Goal: Find specific page/section: Find specific page/section

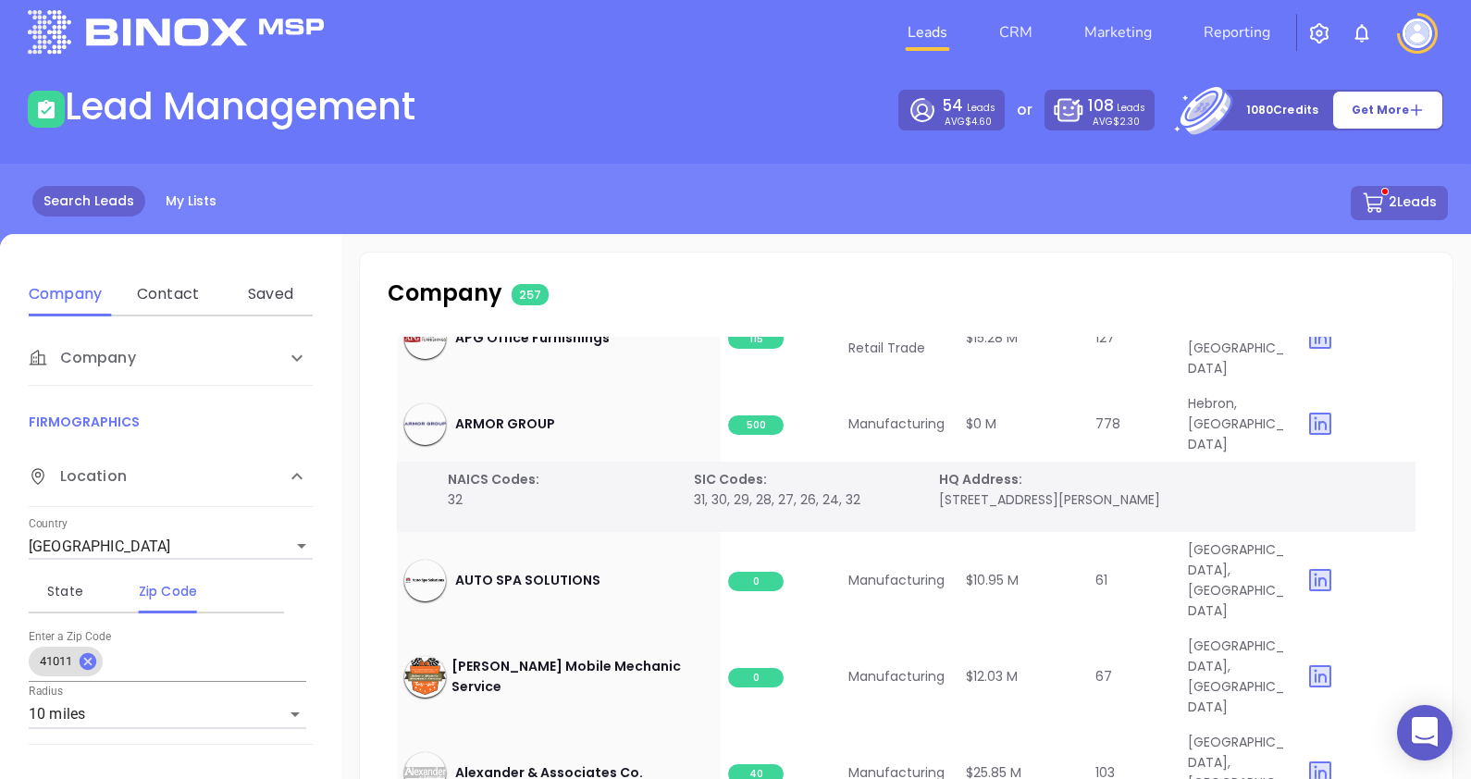
scroll to position [230, 0]
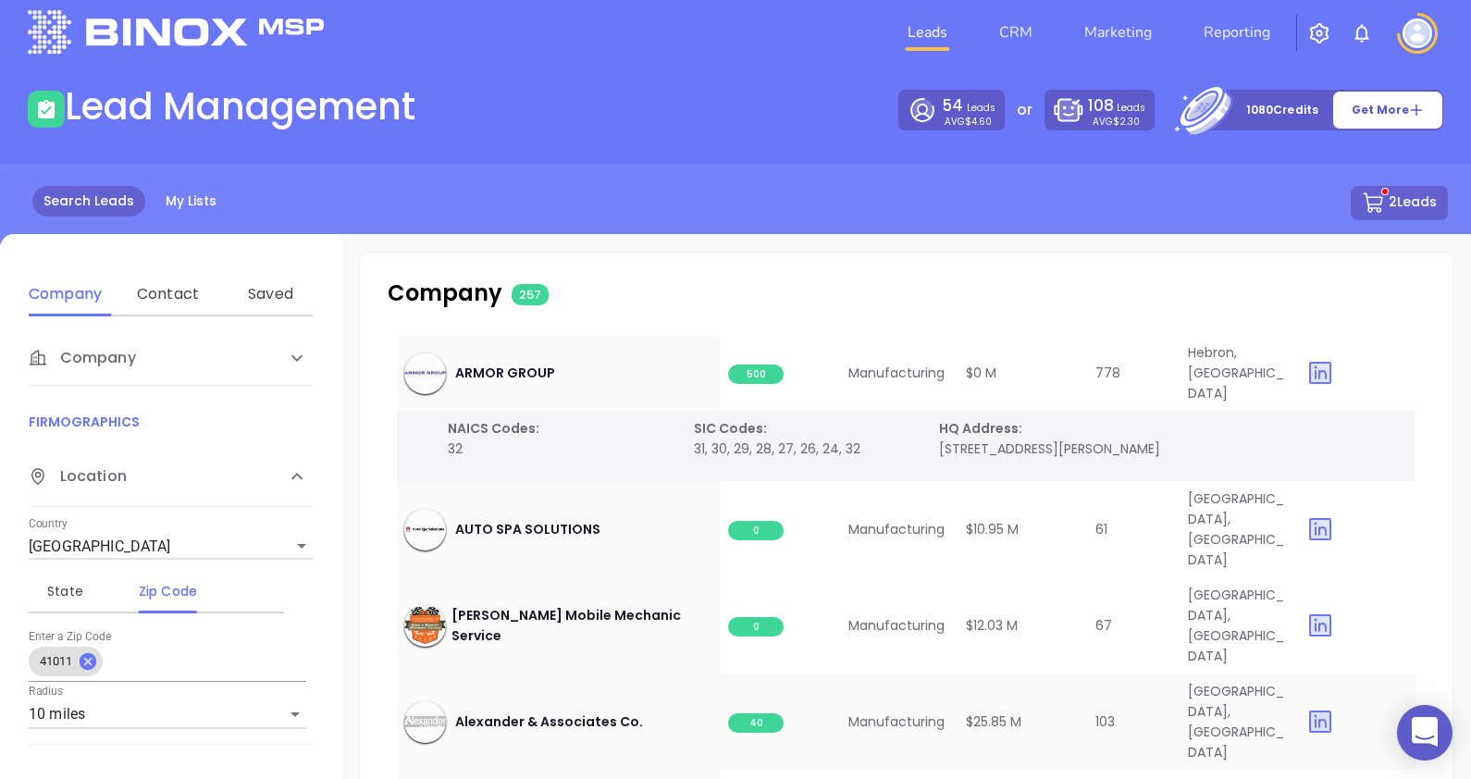
click at [738, 713] on span "40" at bounding box center [755, 722] width 55 height 19
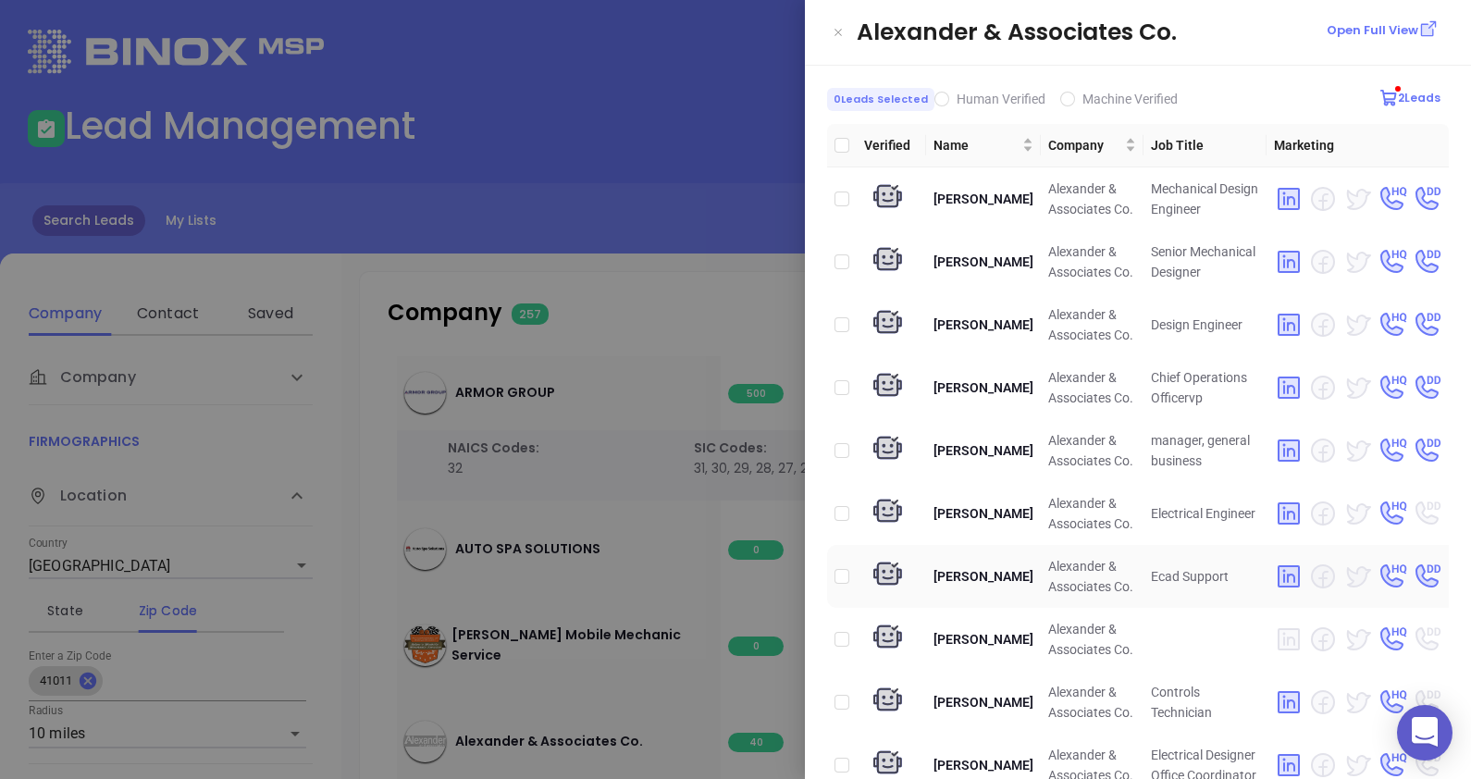
scroll to position [0, 0]
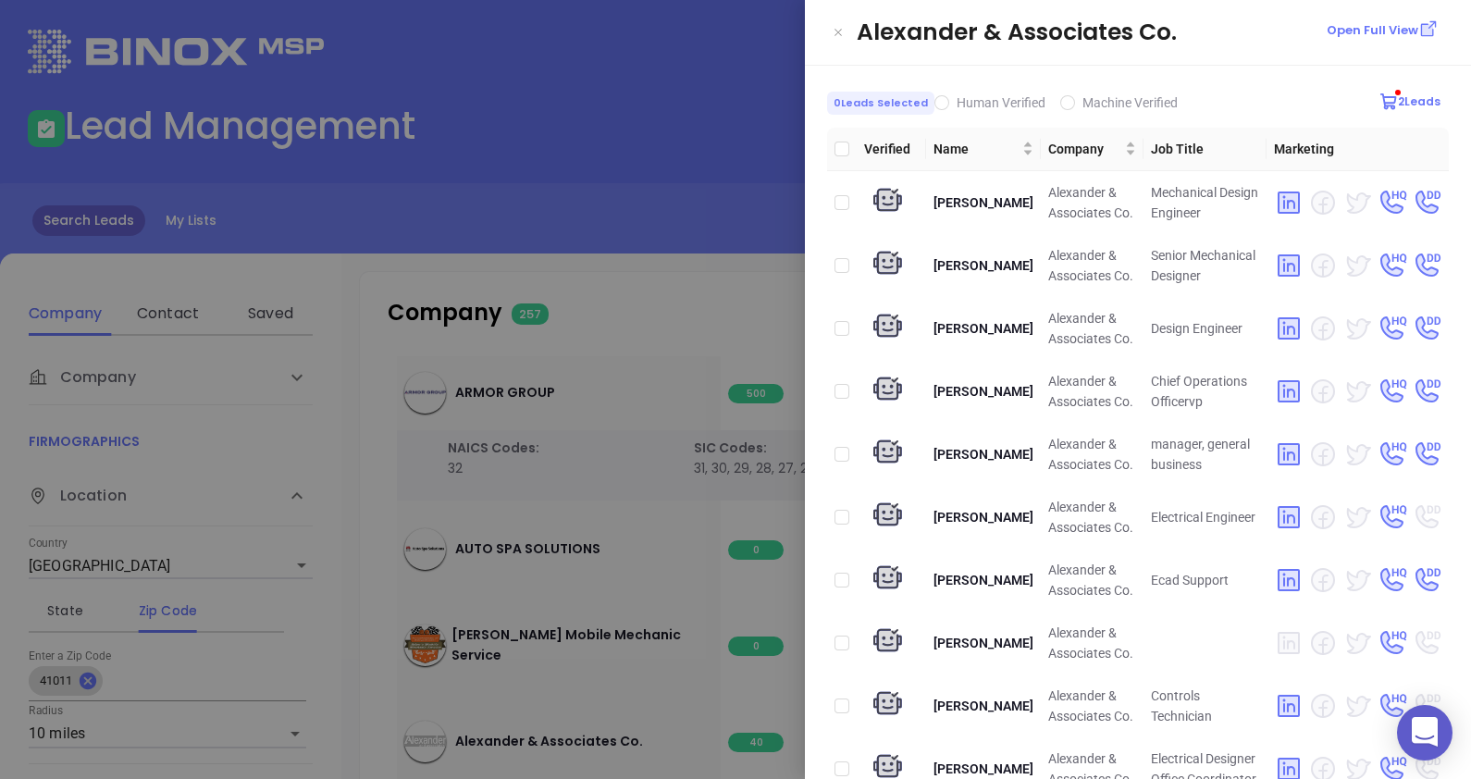
click at [657, 169] on div at bounding box center [735, 389] width 1471 height 779
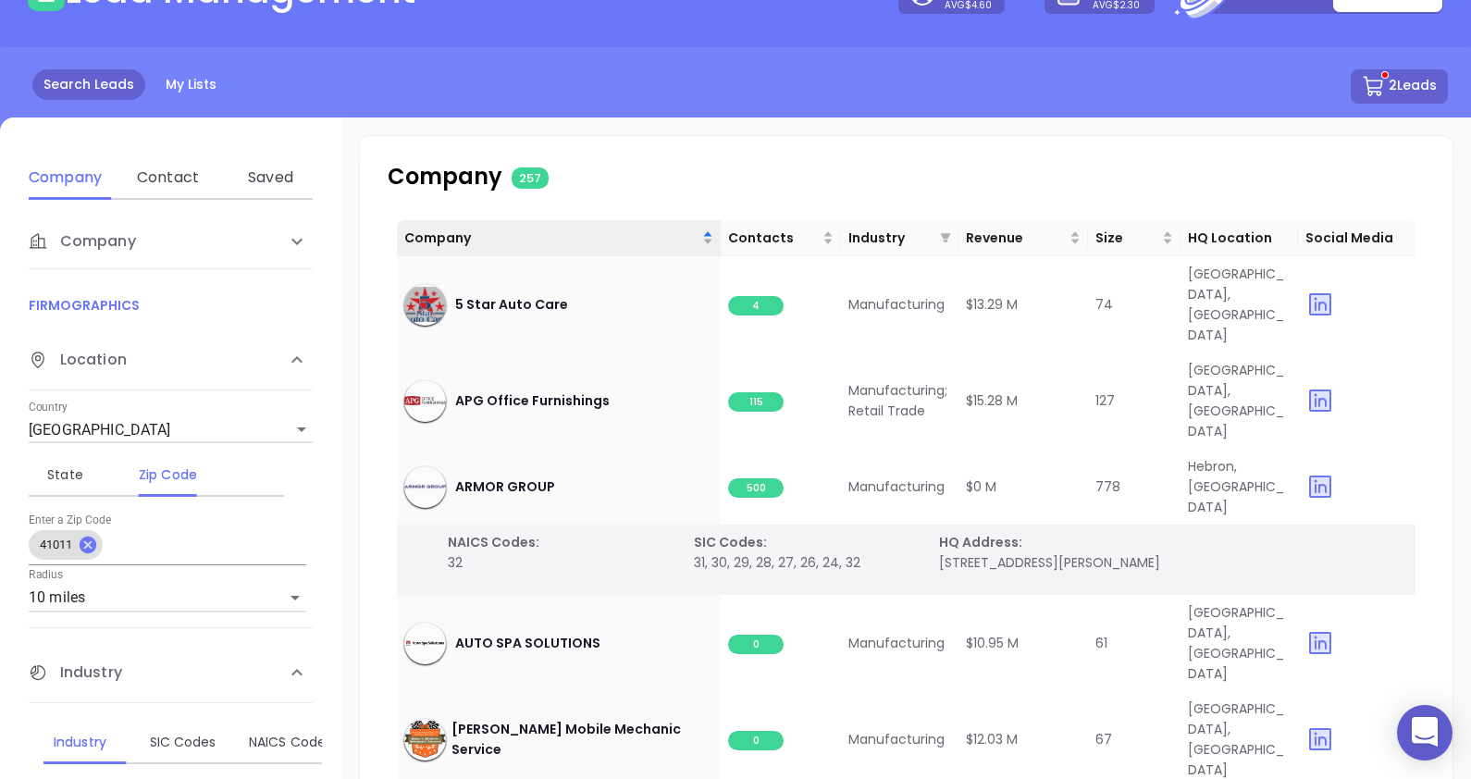
scroll to position [251, 0]
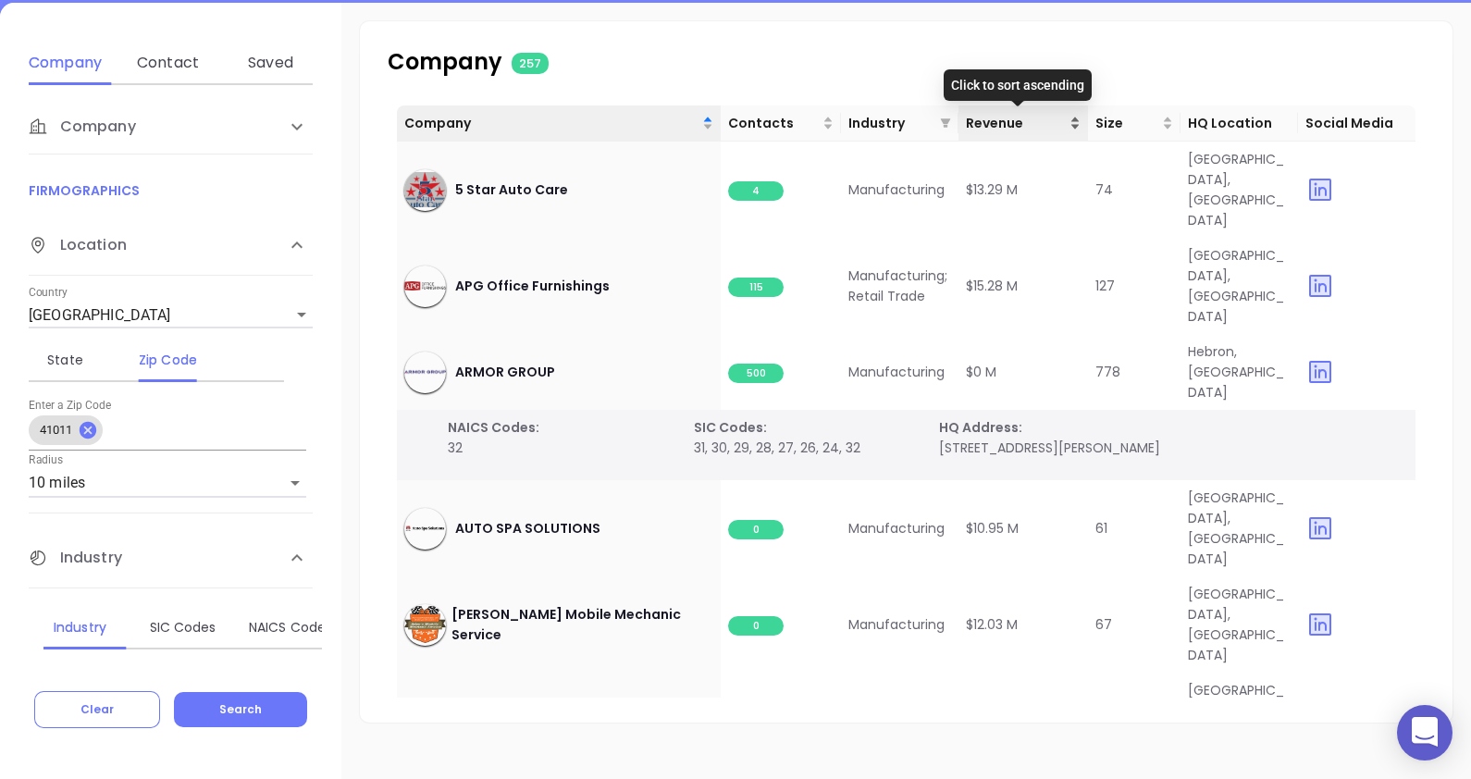
click at [1073, 128] on div "Revenue" at bounding box center [1023, 123] width 115 height 20
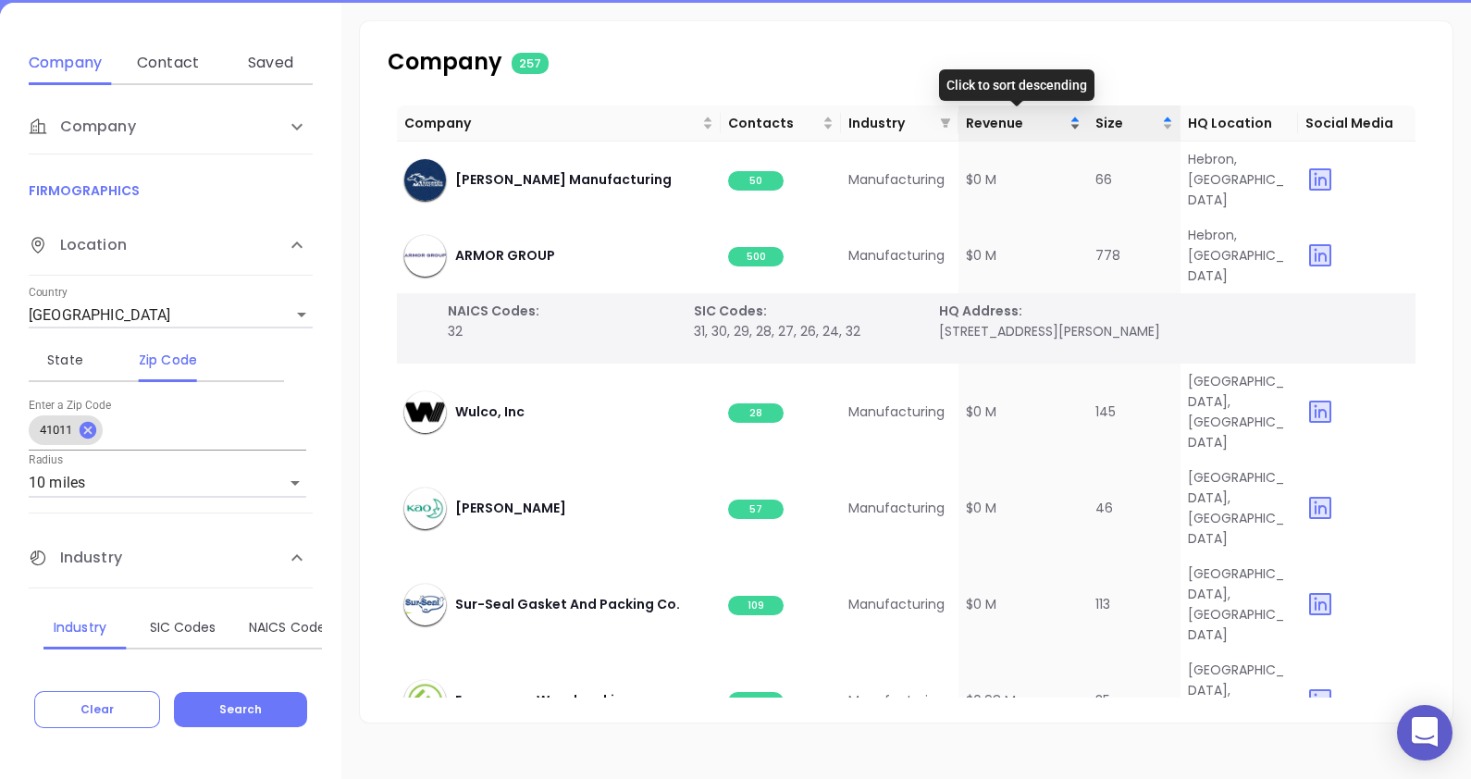
click at [1072, 128] on div "Revenue" at bounding box center [1023, 123] width 115 height 20
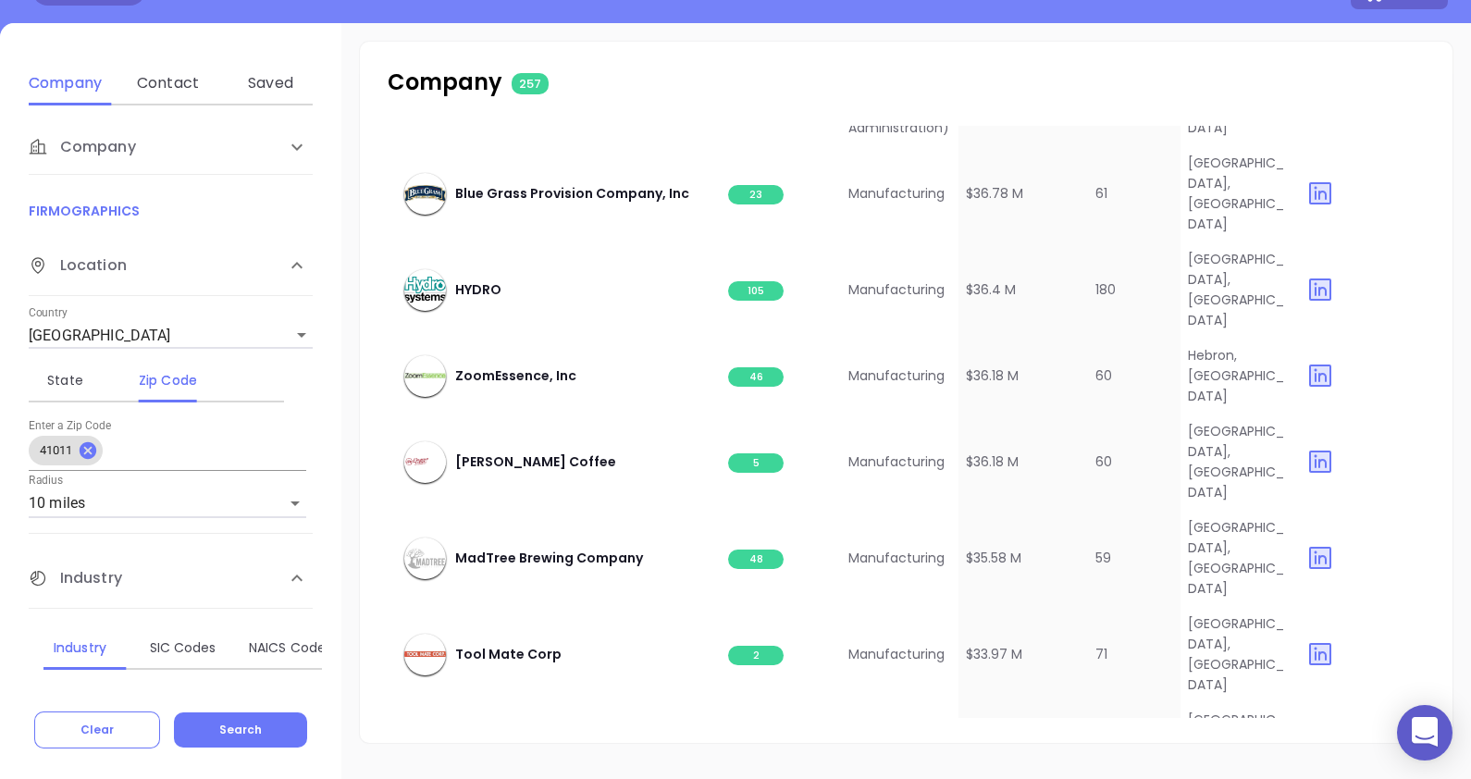
scroll to position [7723, 0]
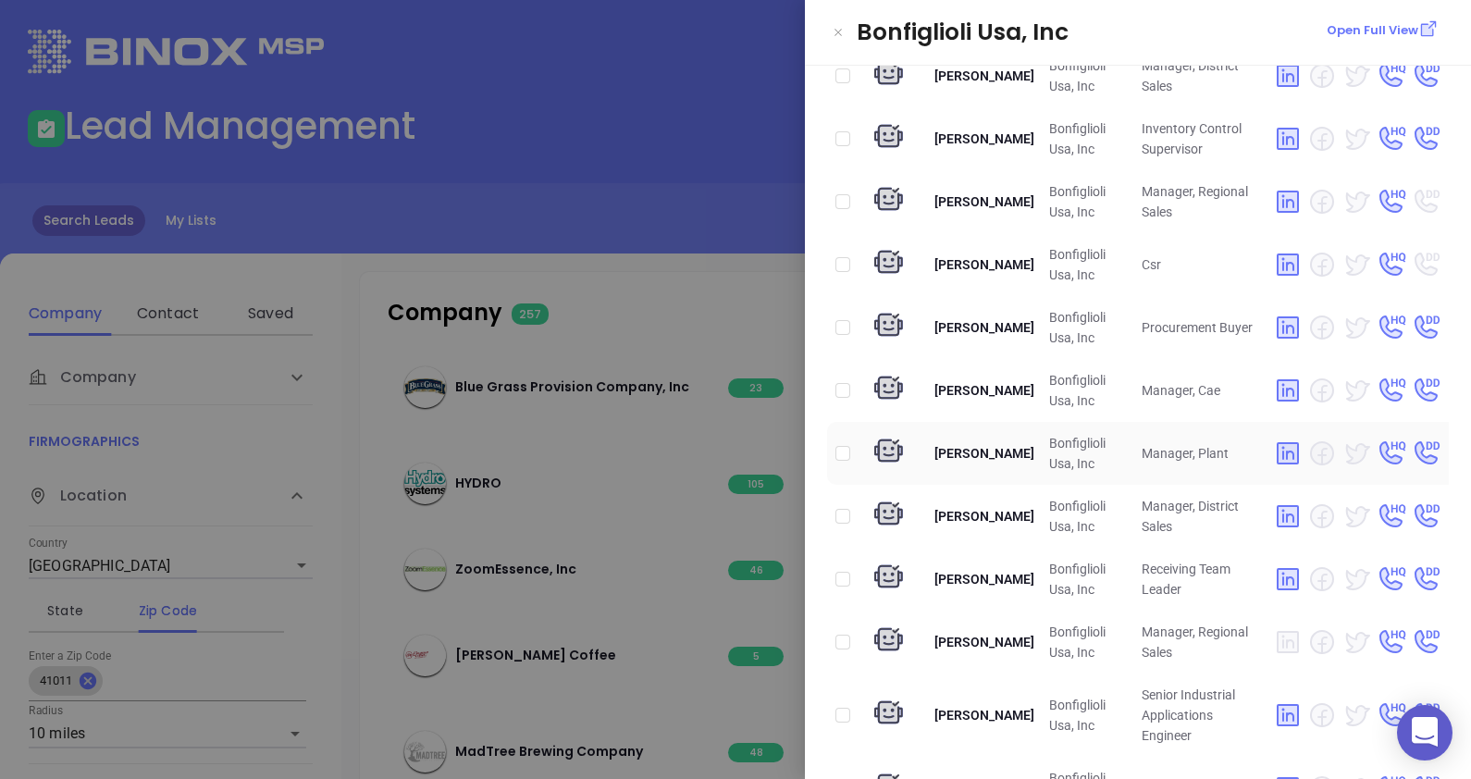
scroll to position [0, 0]
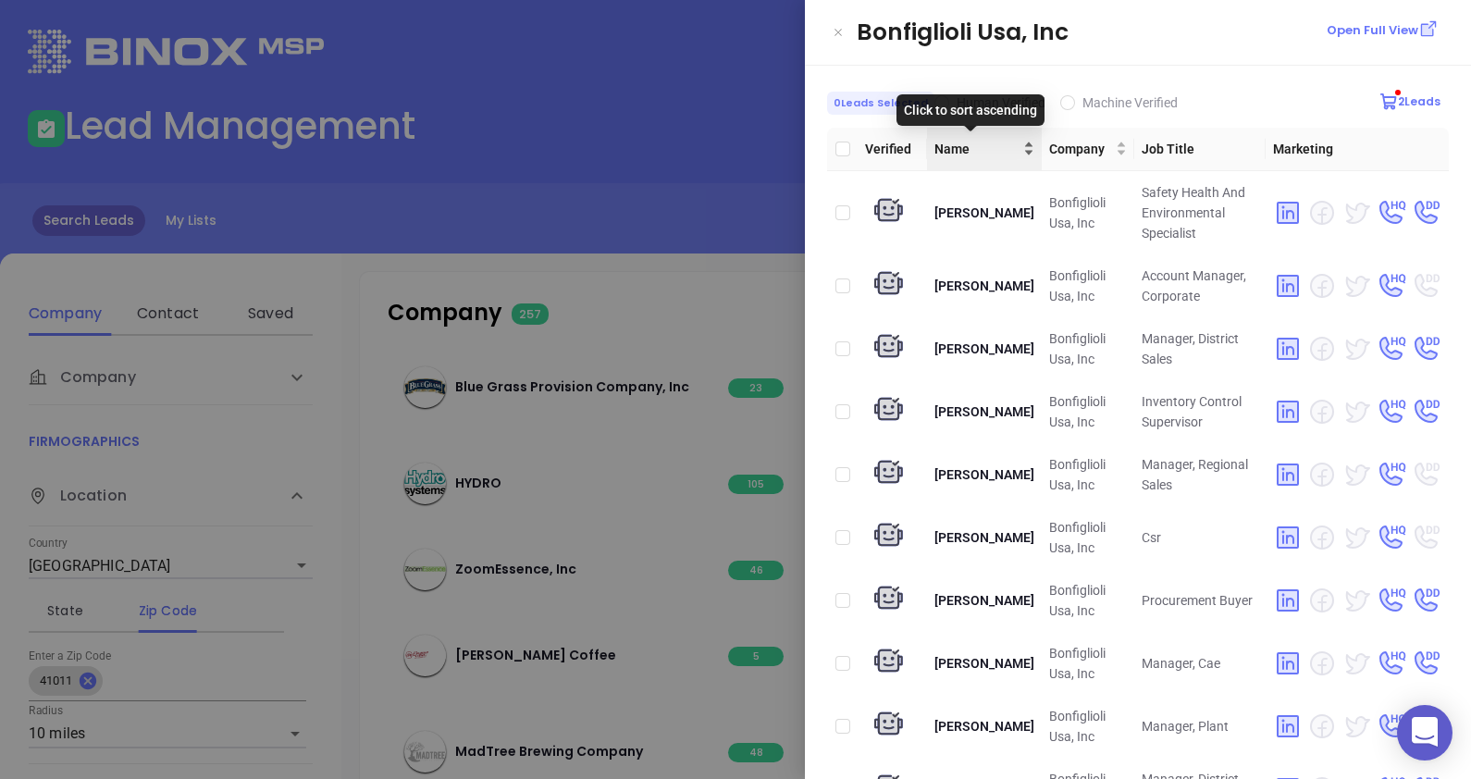
click at [1004, 153] on div "Name" at bounding box center [984, 149] width 100 height 20
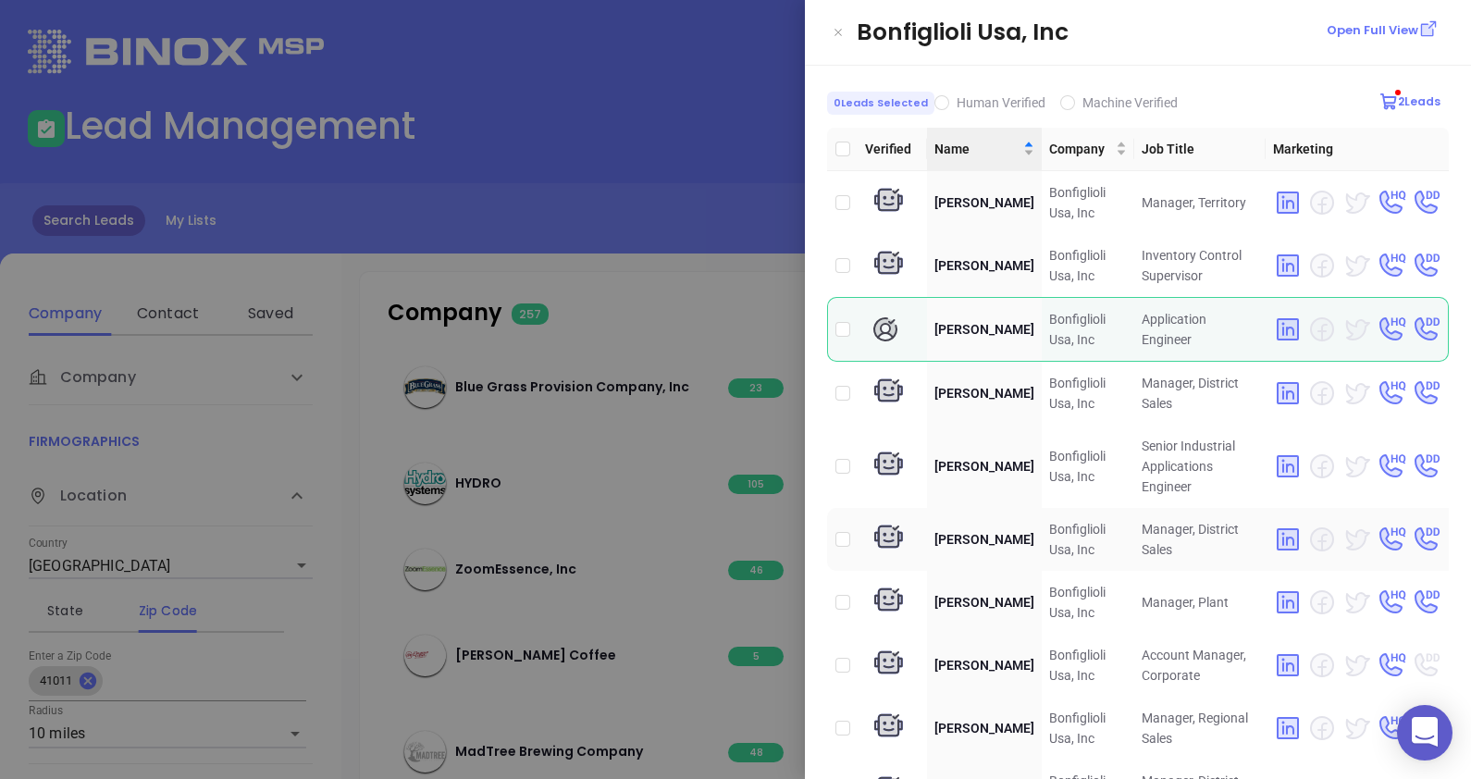
scroll to position [115, 0]
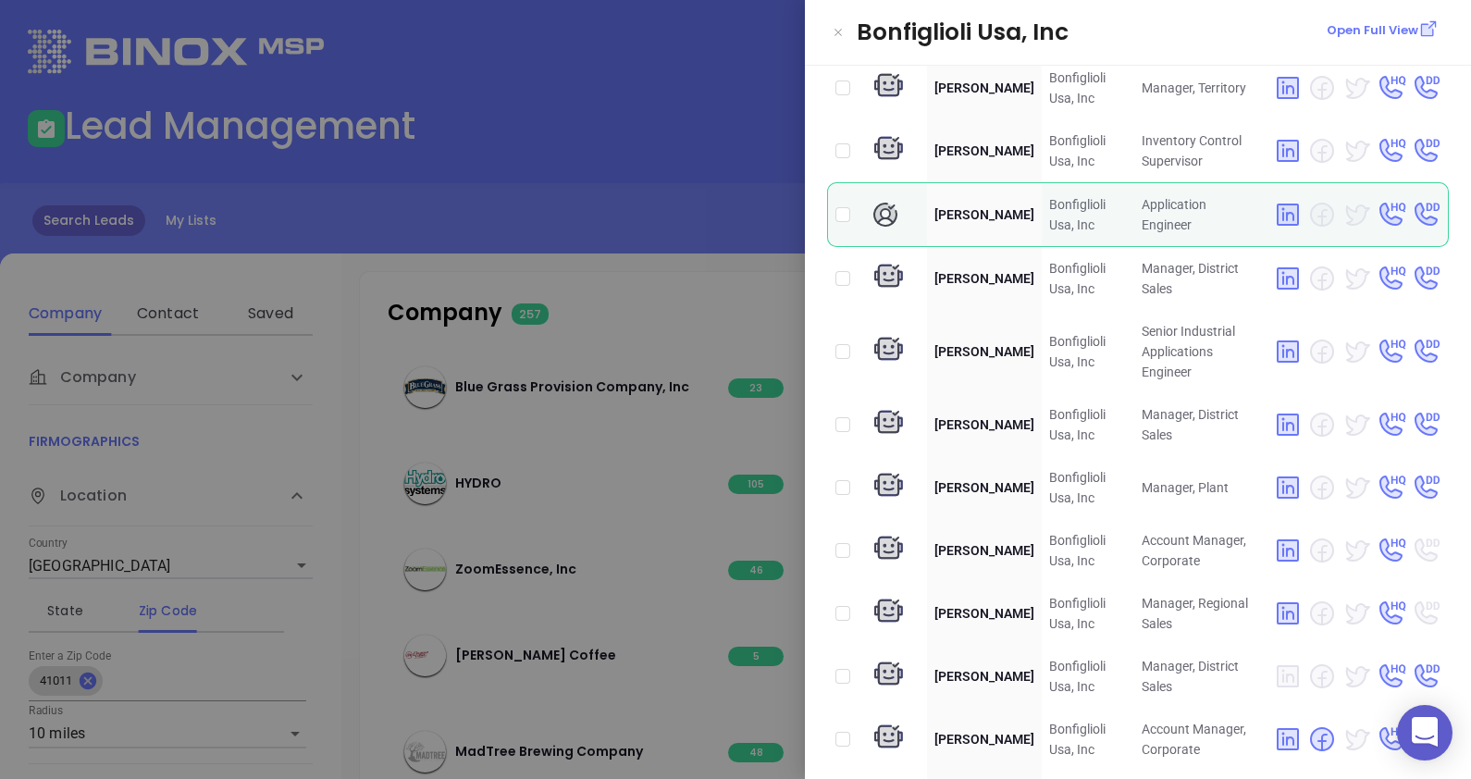
click at [352, 365] on div at bounding box center [735, 389] width 1471 height 779
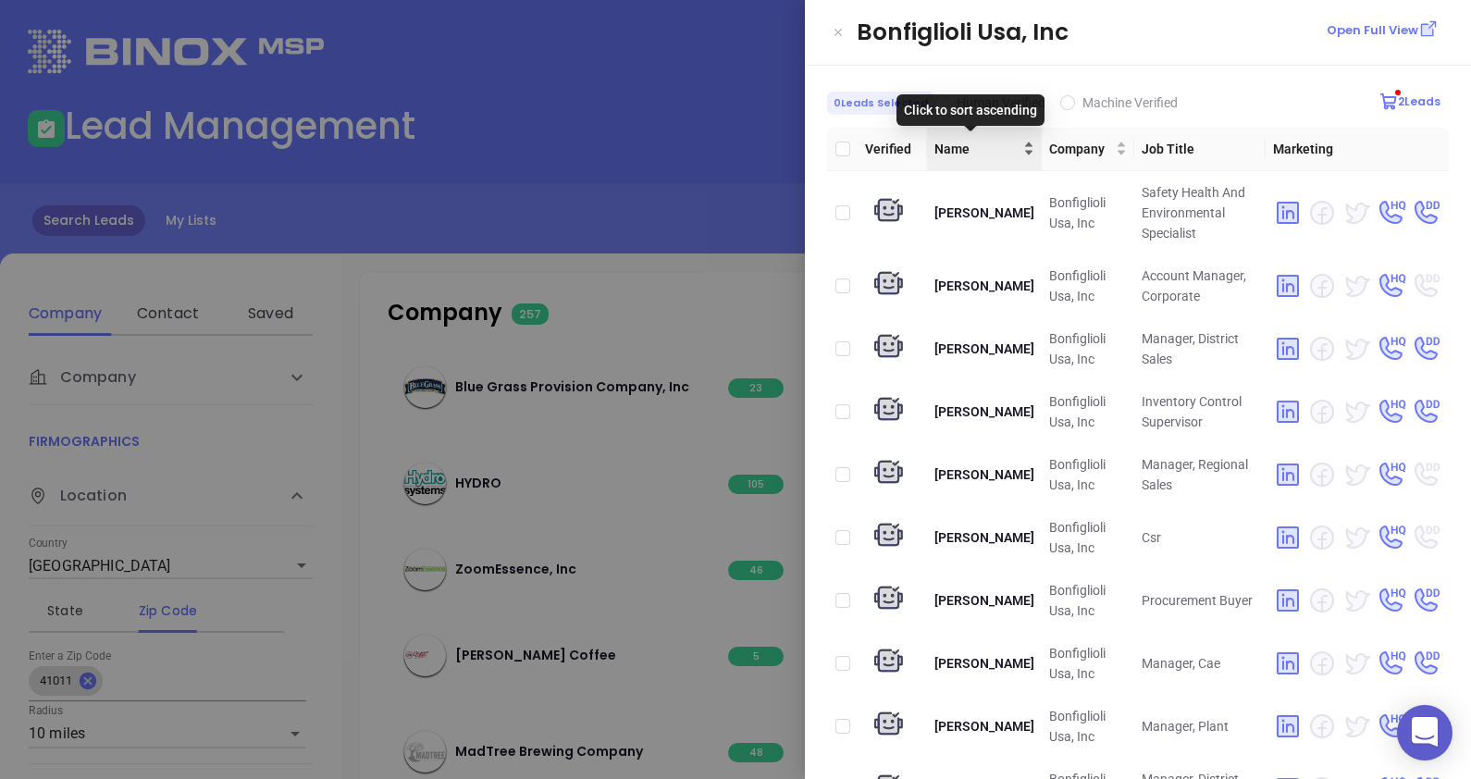
click at [1004, 149] on div "Name" at bounding box center [984, 149] width 100 height 20
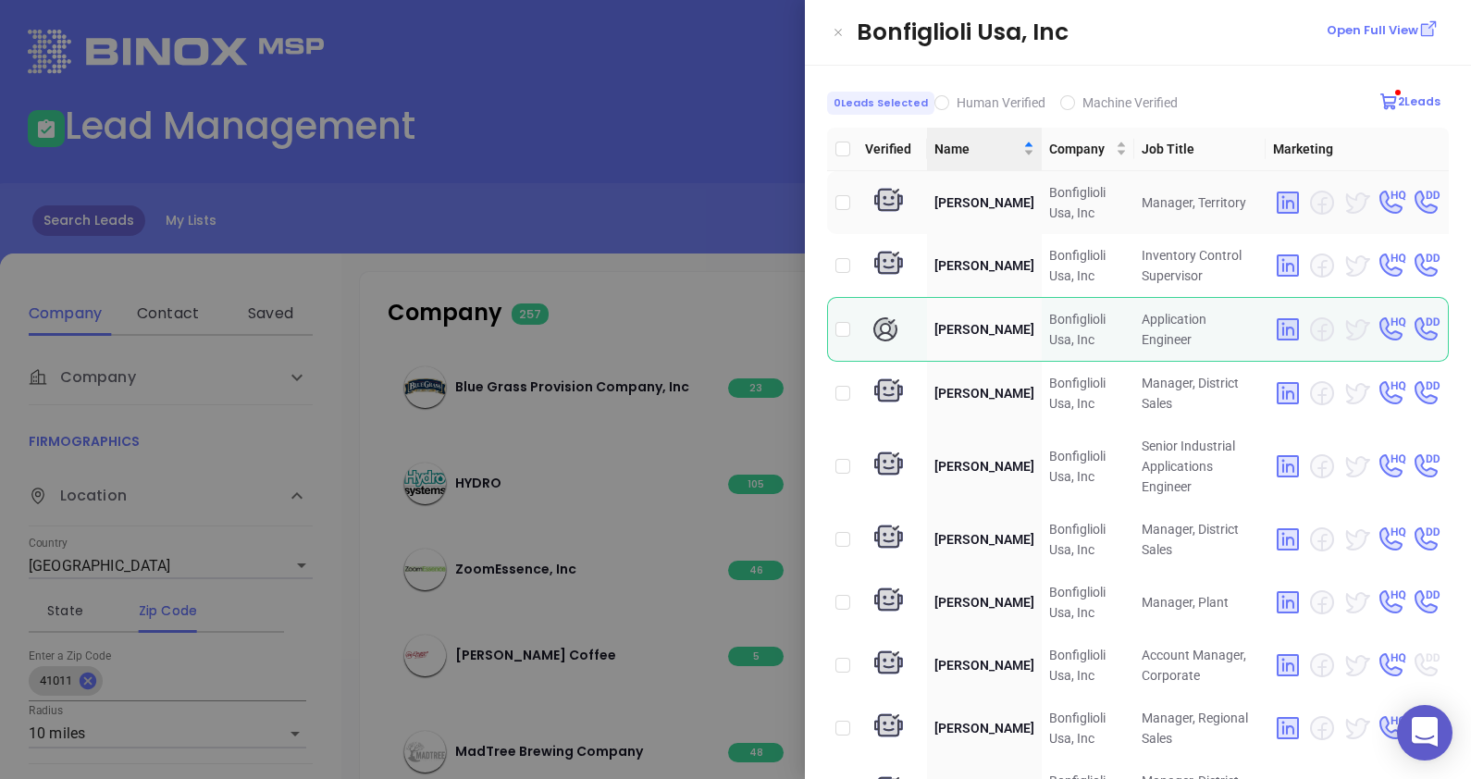
drag, startPoint x: 844, startPoint y: 199, endPoint x: 832, endPoint y: 201, distance: 12.2
click at [844, 199] on input "checkbox" at bounding box center [842, 202] width 15 height 15
checkbox input "true"
click at [578, 232] on div at bounding box center [735, 389] width 1471 height 779
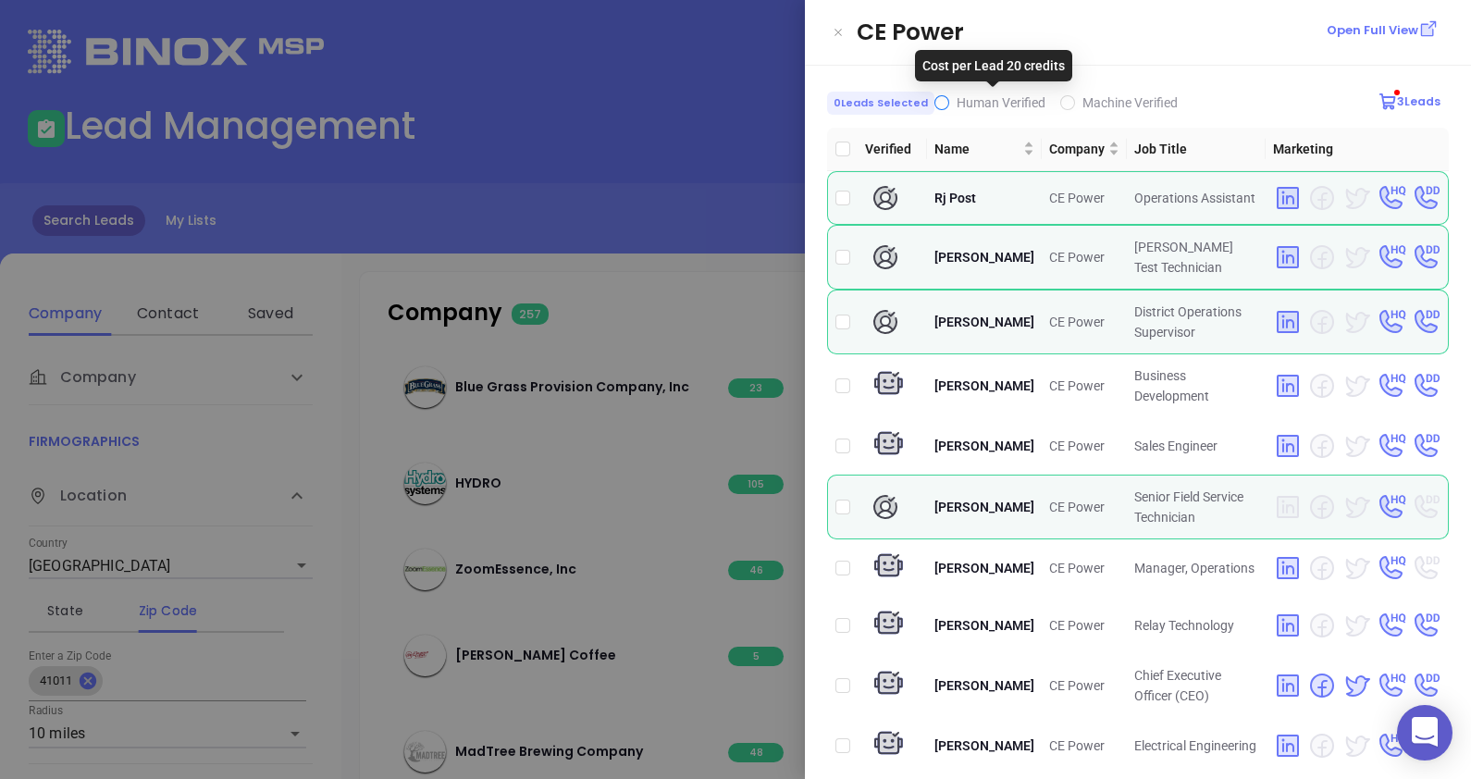
click at [934, 102] on input "Human Verified" at bounding box center [941, 102] width 15 height 15
checkbox input "true"
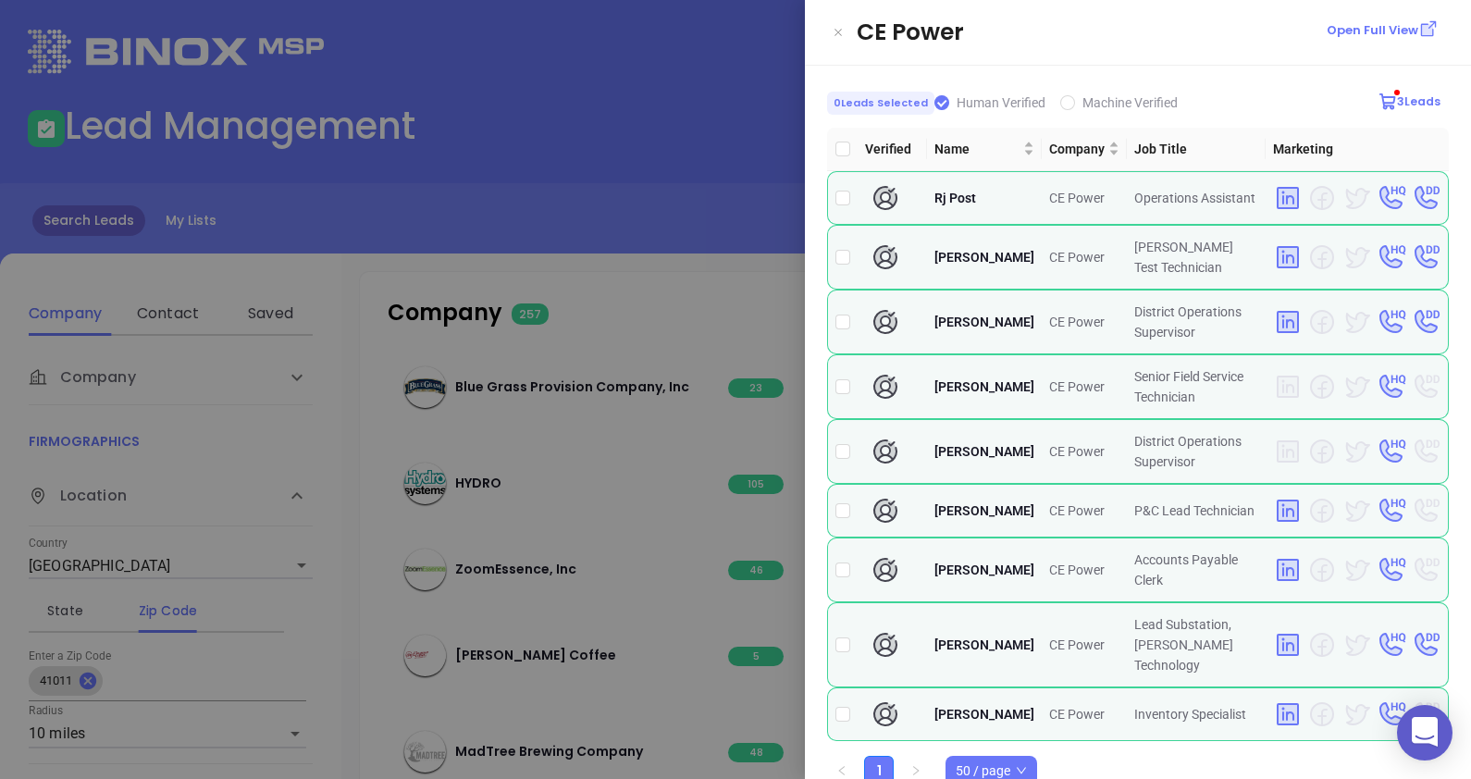
click at [577, 134] on div at bounding box center [735, 389] width 1471 height 779
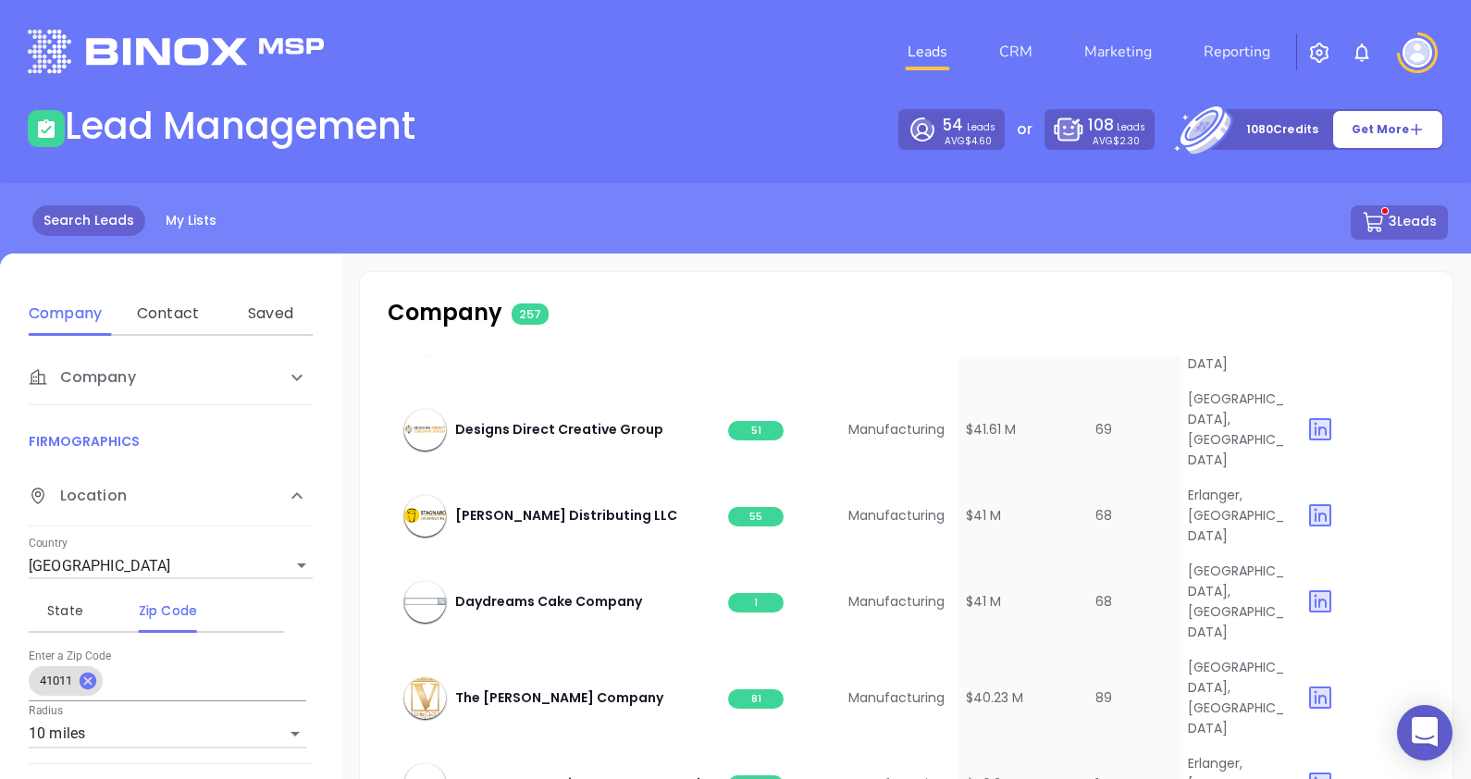
scroll to position [7028, 0]
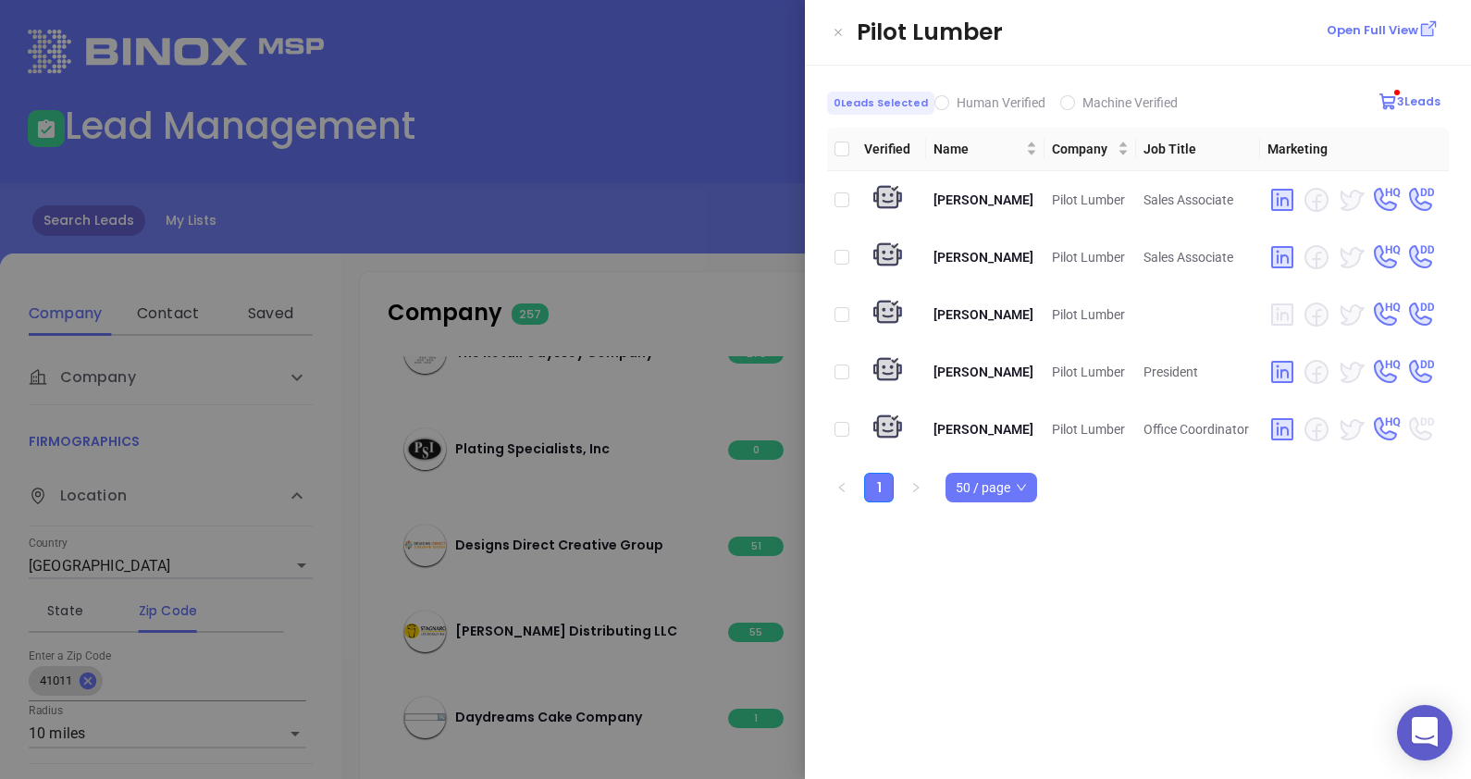
click at [600, 125] on div at bounding box center [735, 389] width 1471 height 779
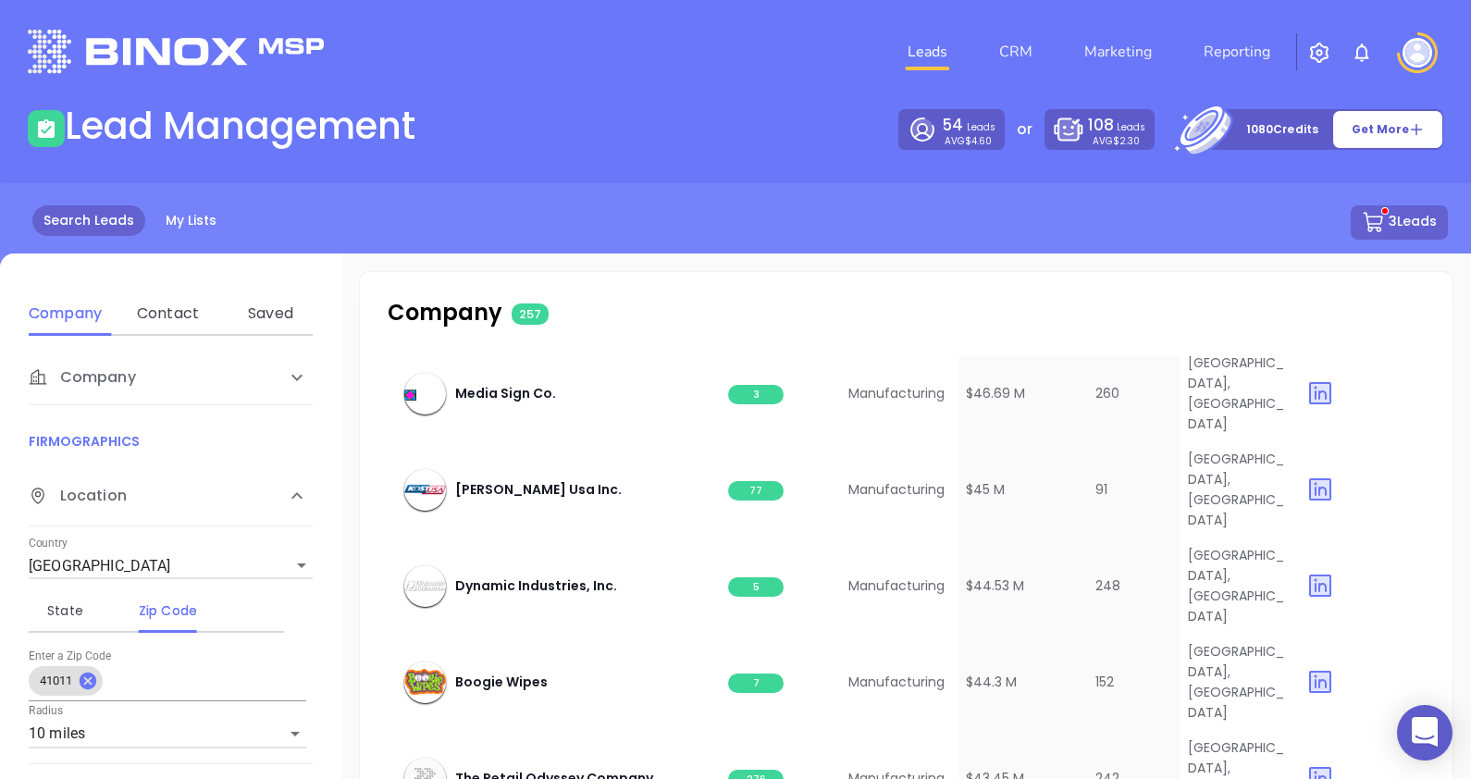
scroll to position [6566, 0]
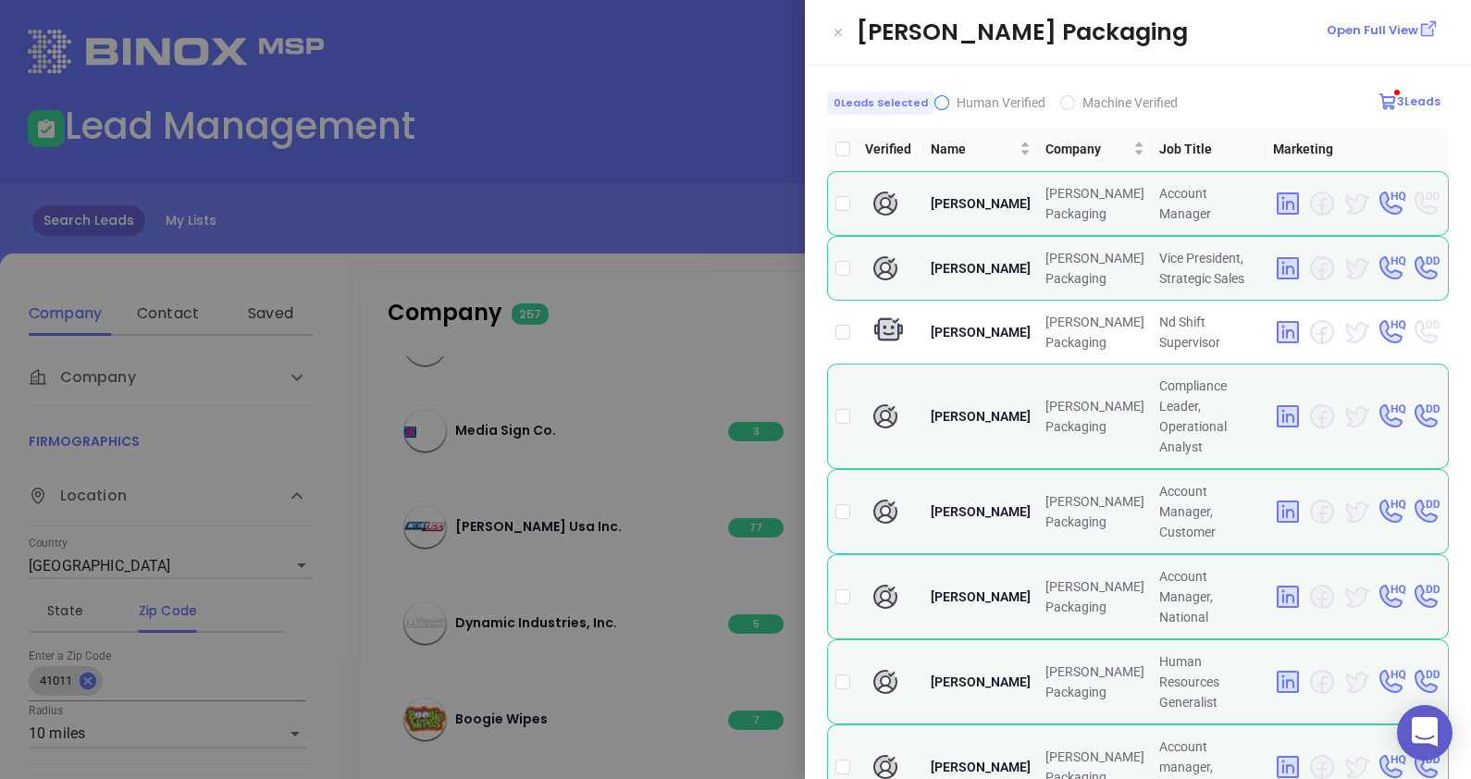
click at [939, 98] on input "Human Verified" at bounding box center [941, 102] width 15 height 15
checkbox input "true"
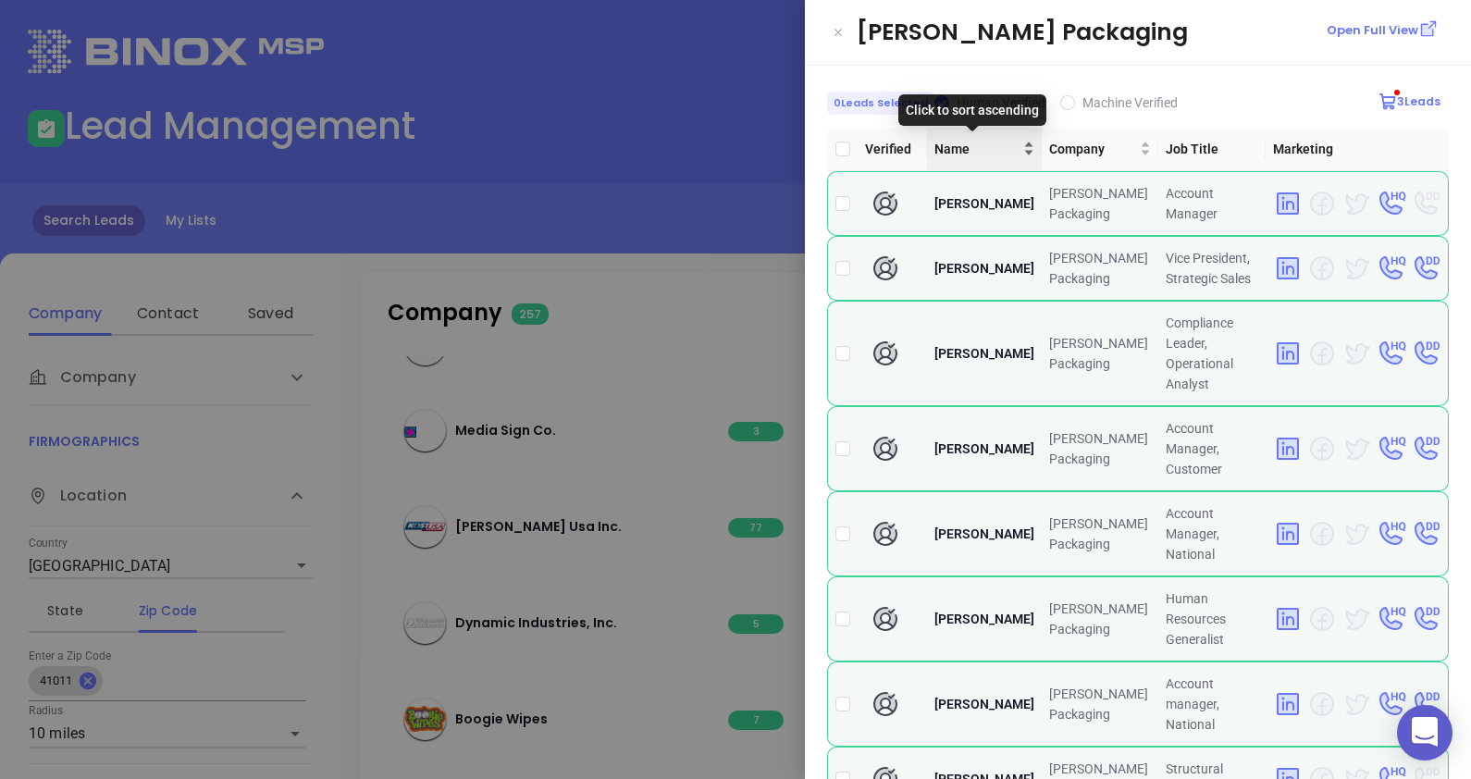
click at [1007, 150] on div "Name" at bounding box center [984, 149] width 100 height 20
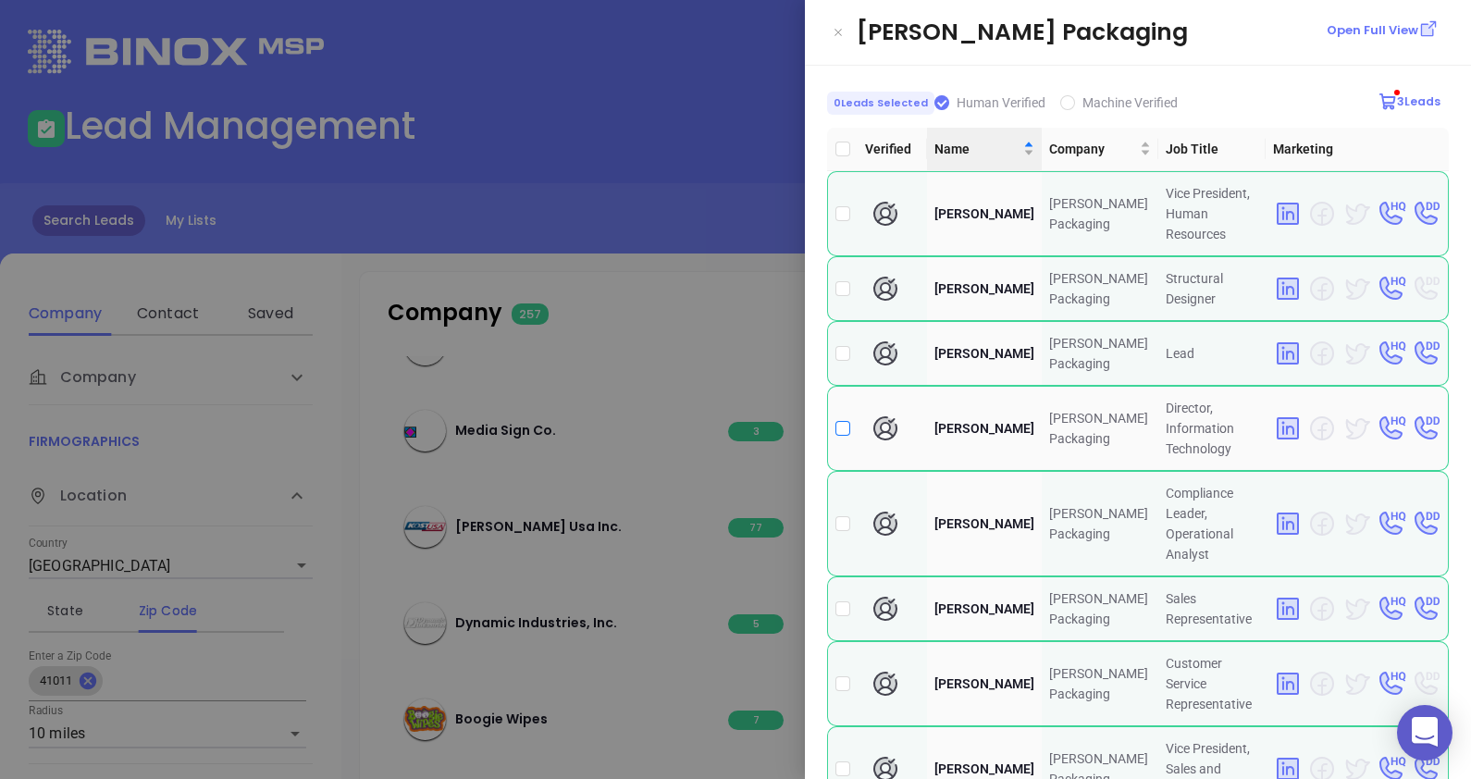
click at [842, 421] on input "checkbox" at bounding box center [842, 428] width 15 height 15
checkbox input "true"
click at [703, 215] on div at bounding box center [735, 389] width 1471 height 779
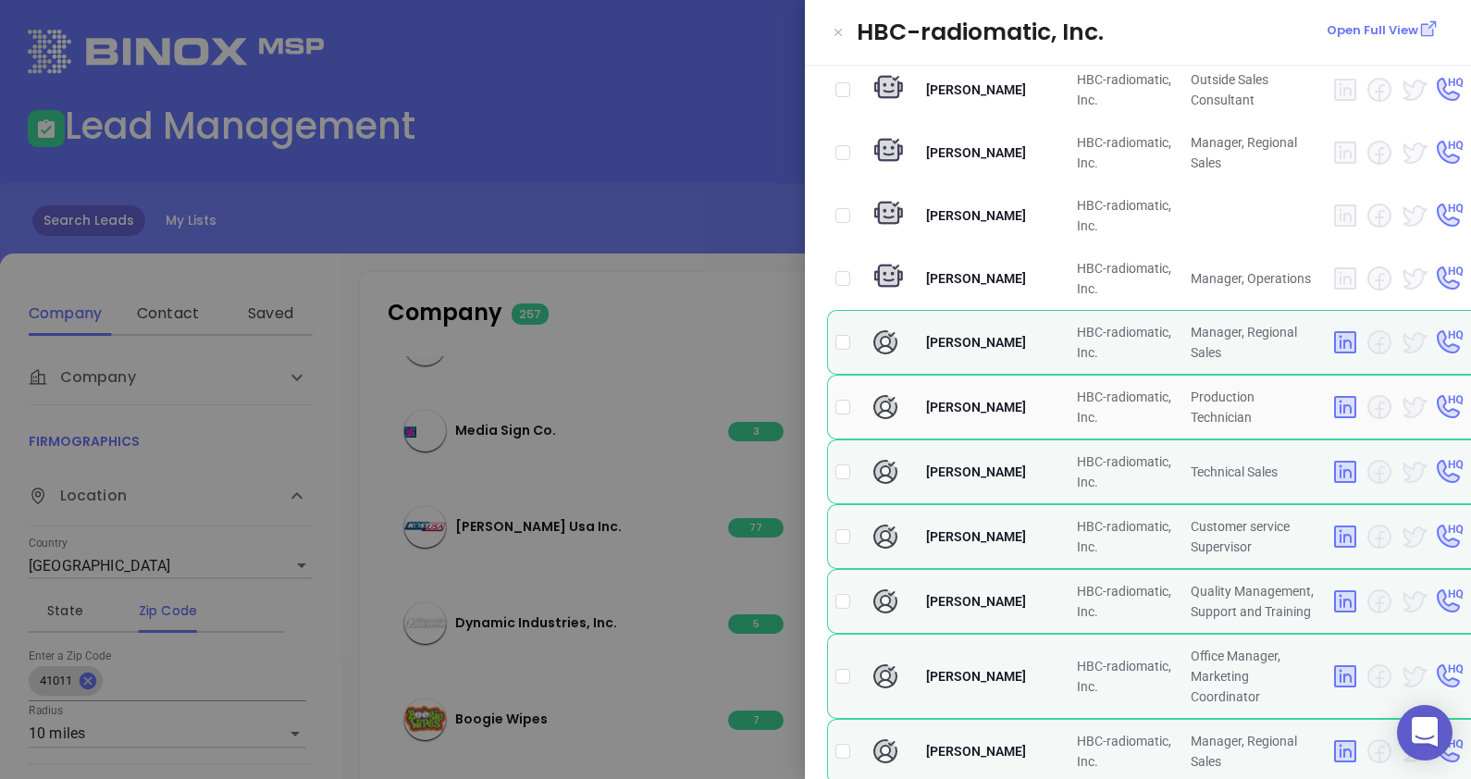
scroll to position [711, 0]
